Goal: Information Seeking & Learning: Check status

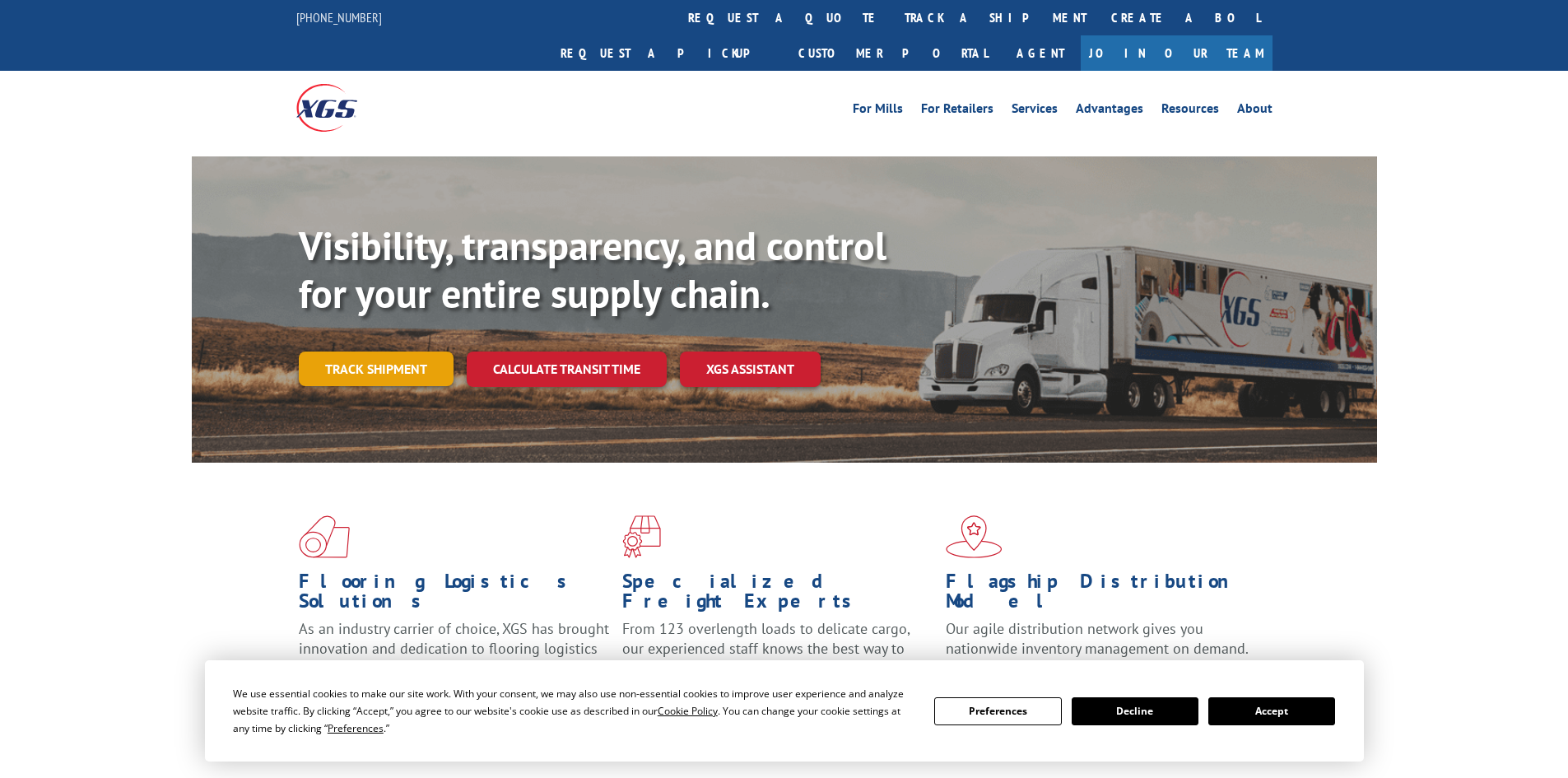
click at [364, 352] on link "Track shipment" at bounding box center [376, 369] width 154 height 35
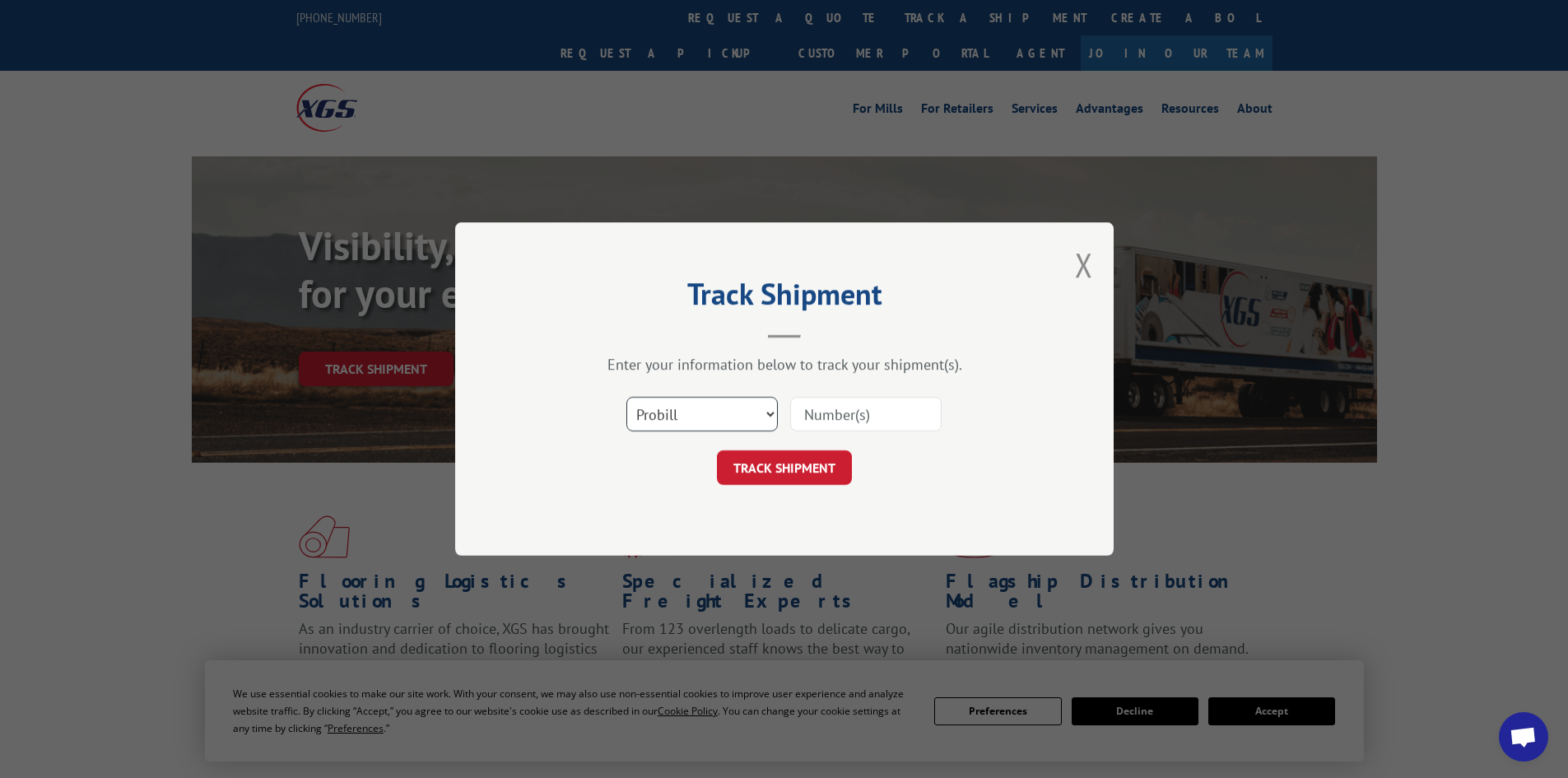
click at [764, 412] on select "Select category... Probill BOL PO" at bounding box center [702, 415] width 151 height 35
select select "po"
click at [626, 397] on select "Select category... Probill BOL PO" at bounding box center [702, 415] width 151 height 35
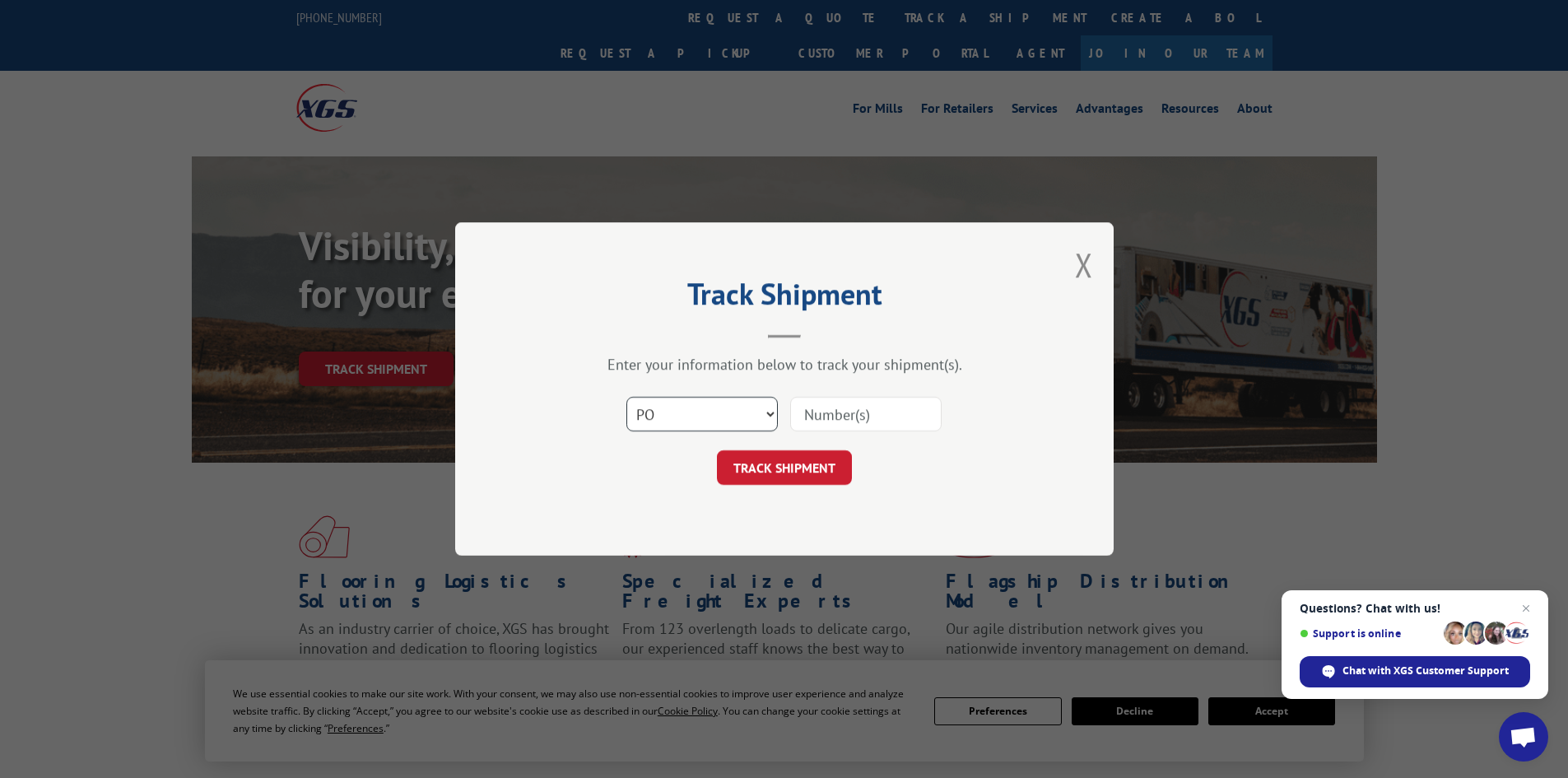
click at [748, 420] on select "Select category... Probill BOL PO" at bounding box center [702, 415] width 151 height 35
click at [748, 416] on select "Select category... Probill BOL PO" at bounding box center [702, 415] width 151 height 35
click at [847, 413] on input at bounding box center [866, 415] width 151 height 35
type input "88542930"
click at [717, 451] on button "TRACK SHIPMENT" at bounding box center [784, 468] width 135 height 35
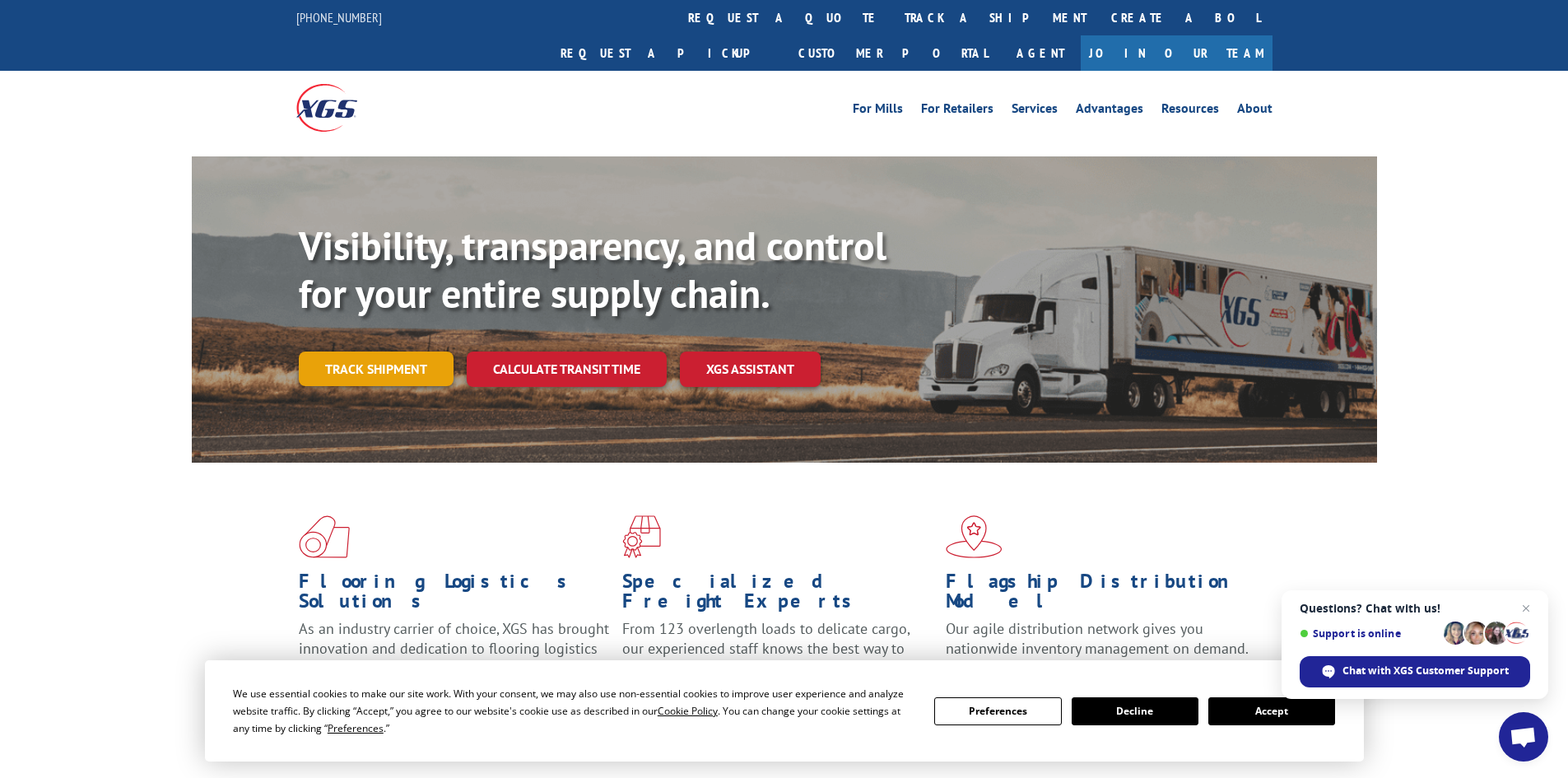
drag, startPoint x: 396, startPoint y: 343, endPoint x: 425, endPoint y: 344, distance: 29.0
click at [397, 352] on link "Track shipment" at bounding box center [376, 369] width 154 height 35
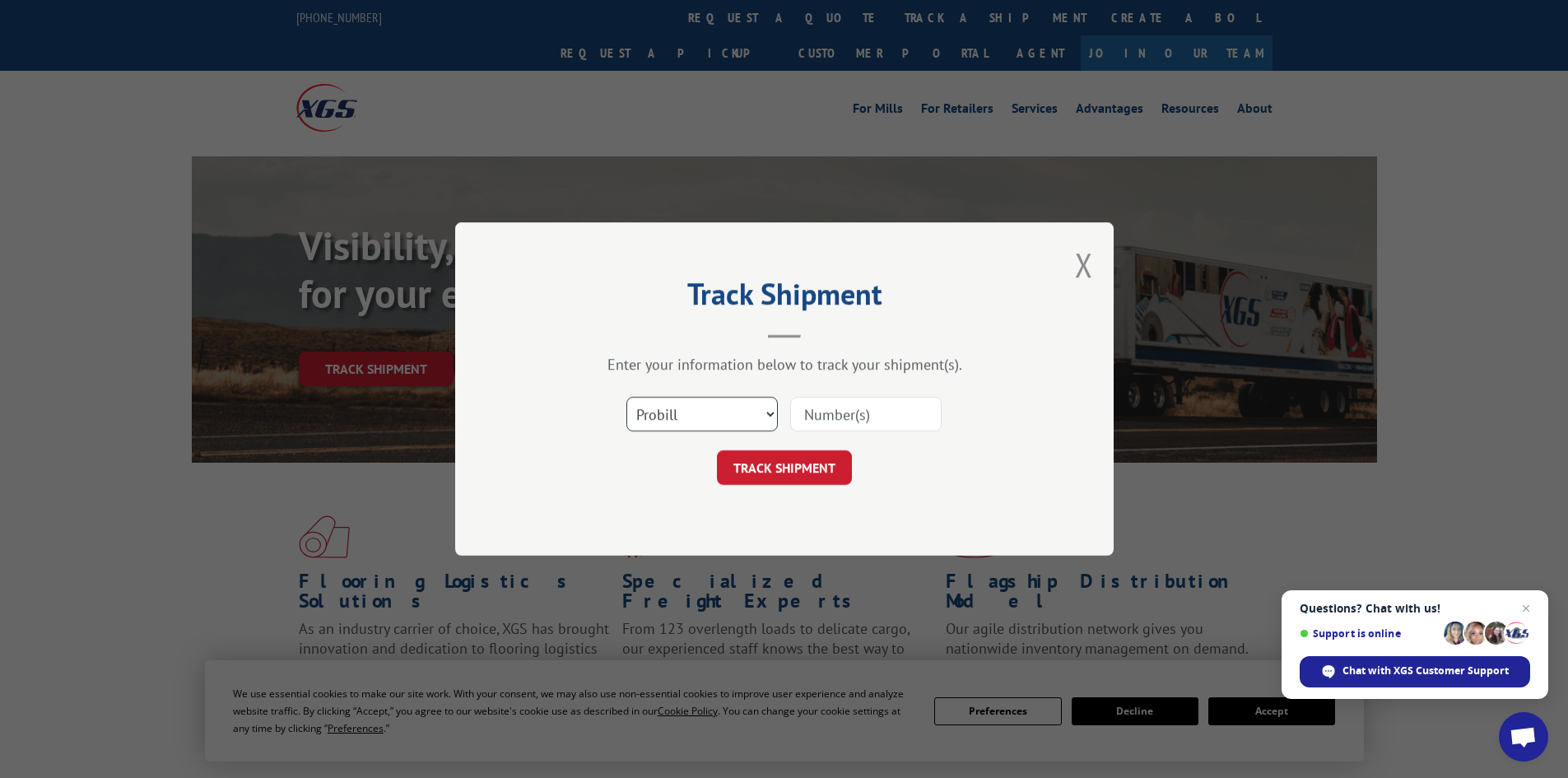
click at [763, 419] on select "Select category... Probill BOL PO" at bounding box center [702, 415] width 151 height 35
select select "po"
click at [626, 397] on select "Select category... Probill BOL PO" at bounding box center [702, 415] width 151 height 35
click at [815, 424] on input at bounding box center [866, 415] width 151 height 35
type input "88543046"
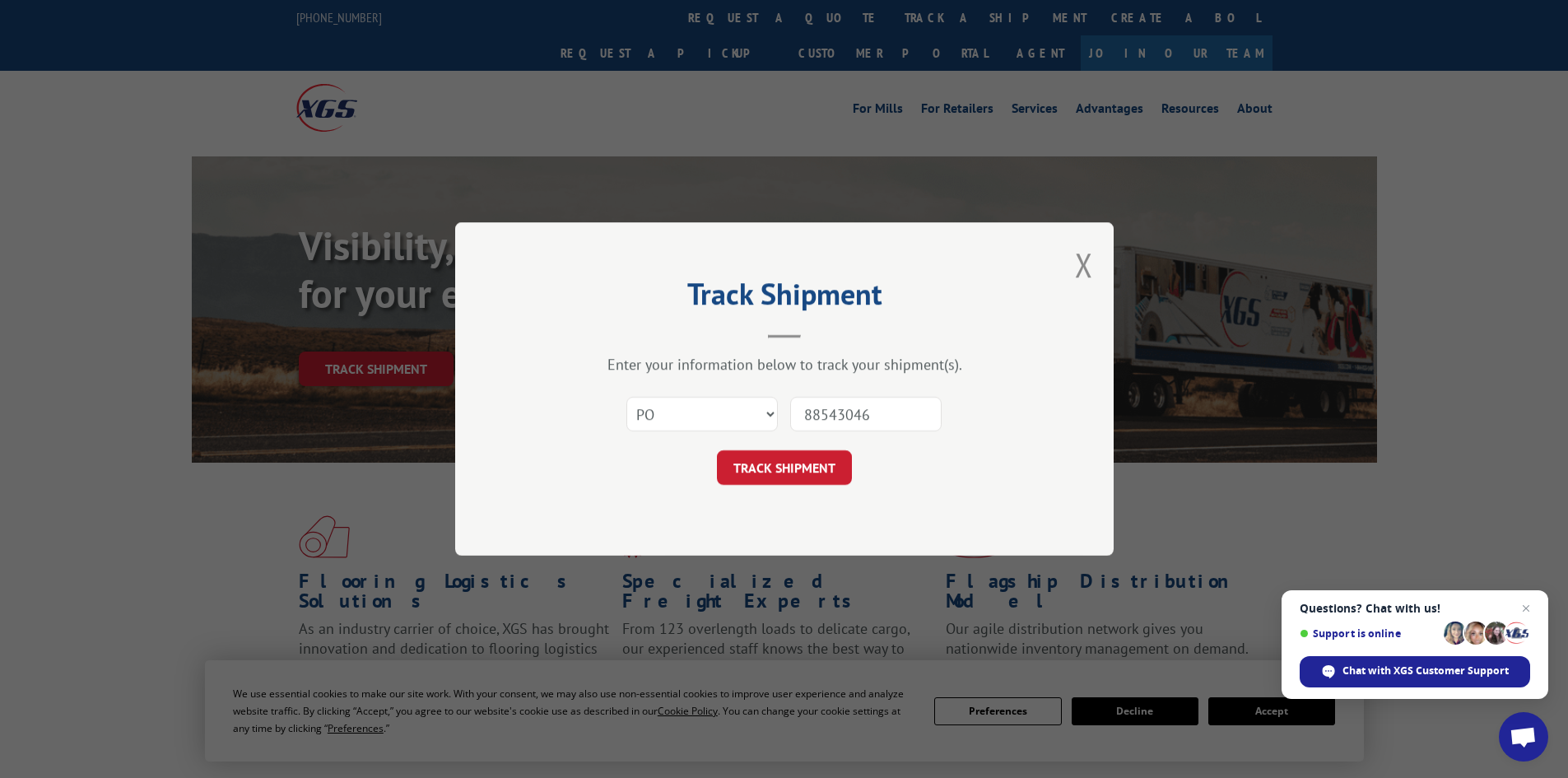
click button "TRACK SHIPMENT" at bounding box center [784, 468] width 135 height 35
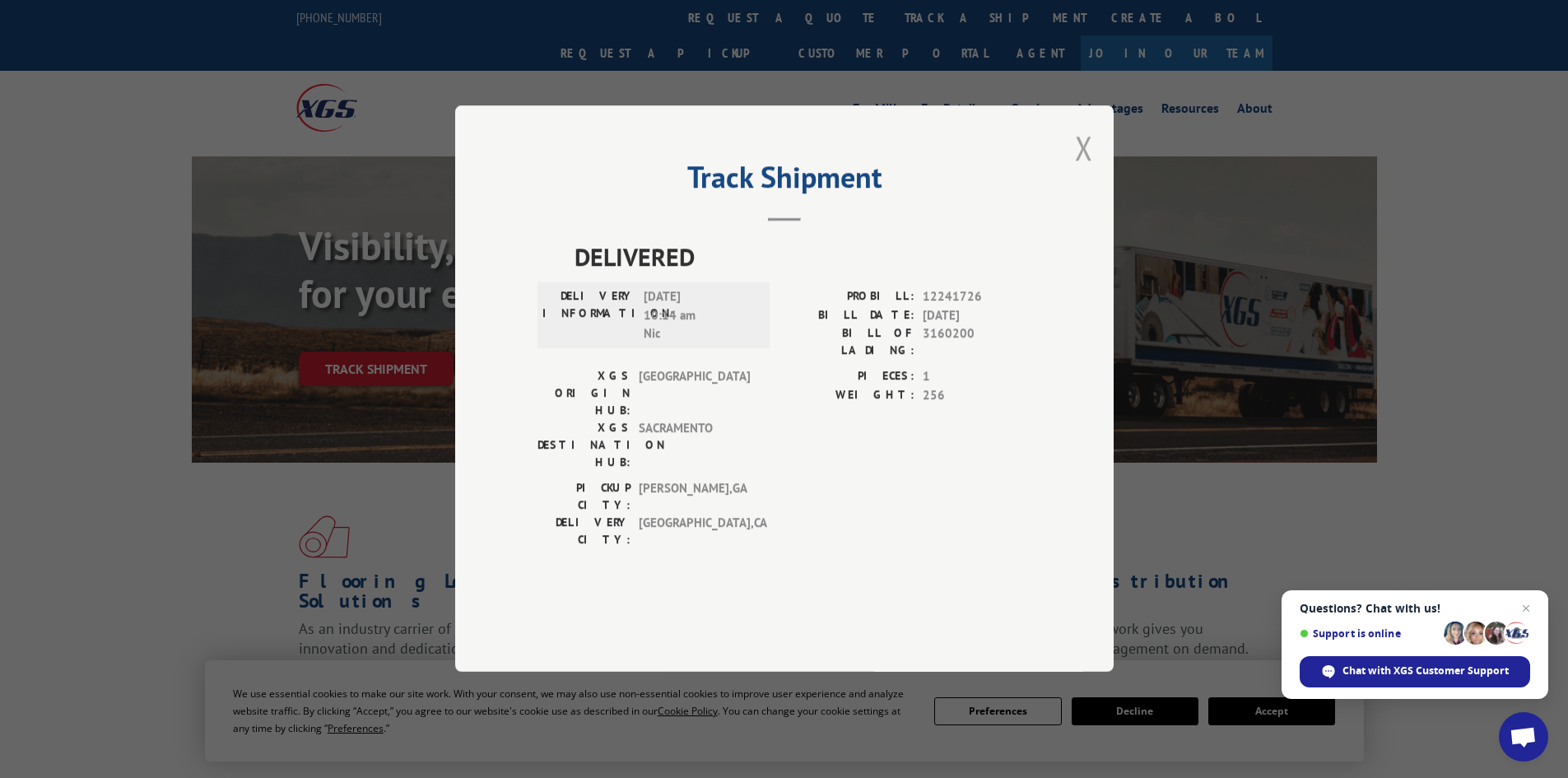
click at [1081, 170] on button "Close modal" at bounding box center [1084, 148] width 18 height 44
